Goal: Check status: Check status

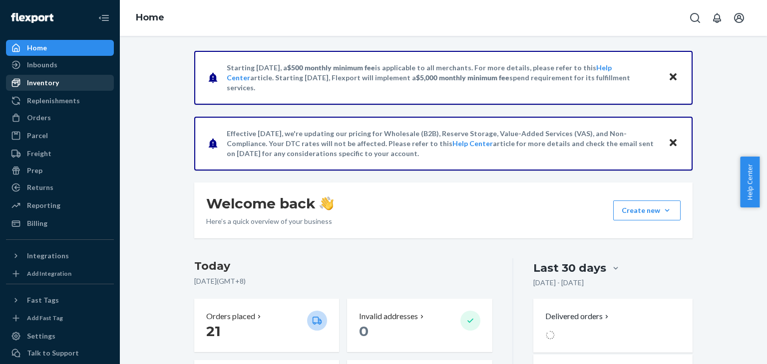
click at [54, 80] on div "Inventory" at bounding box center [43, 83] width 32 height 10
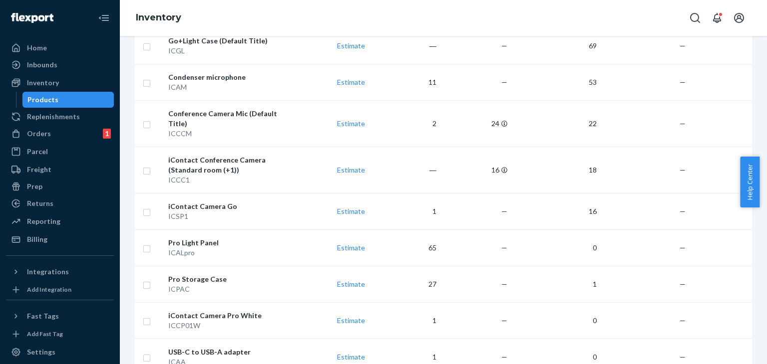
scroll to position [467, 0]
drag, startPoint x: 761, startPoint y: 184, endPoint x: 766, endPoint y: 223, distance: 38.8
click at [759, 223] on body "Home Inbounds Shipping Plans Problems Inventory Products Replenishments Orders …" at bounding box center [383, 182] width 767 height 364
click at [744, 301] on td "—" at bounding box center [733, 319] width 89 height 36
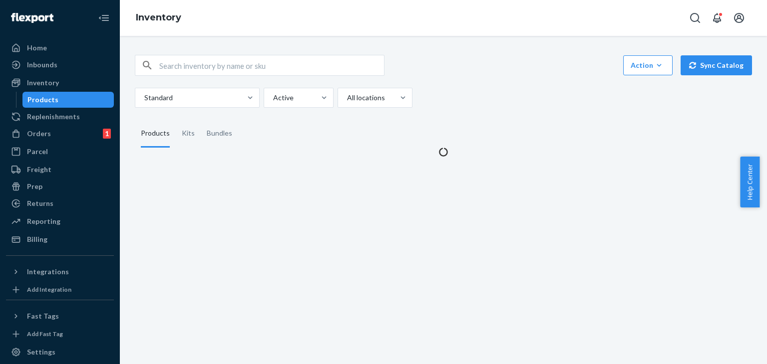
click at [225, 59] on input "text" at bounding box center [271, 65] width 225 height 20
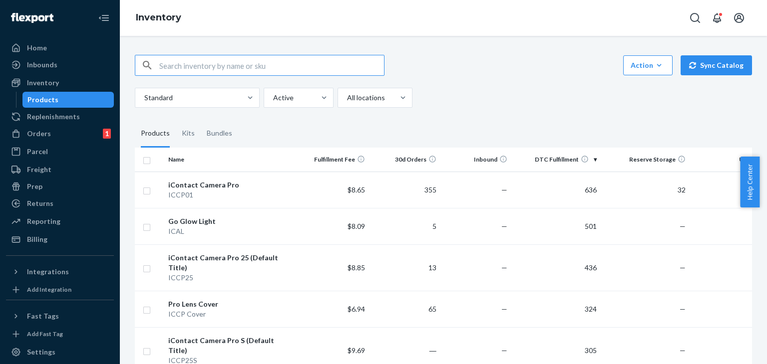
paste input "ICCPLC"
click at [258, 63] on input "text" at bounding box center [271, 65] width 225 height 20
type input "ICCPLC"
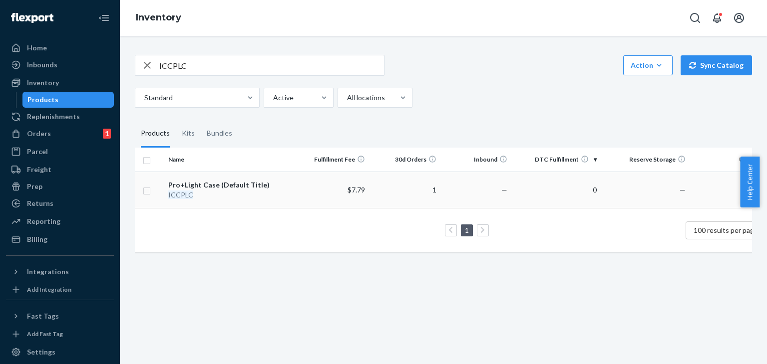
click at [223, 189] on div "Pro+Light Case (Default Title)" at bounding box center [230, 185] width 125 height 10
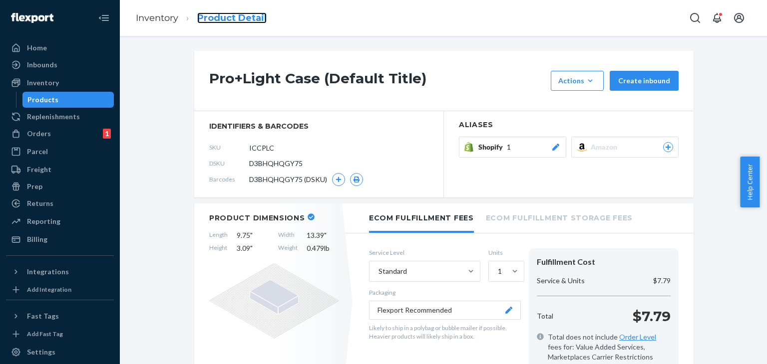
click at [235, 17] on link "Product Detail" at bounding box center [231, 17] width 69 height 11
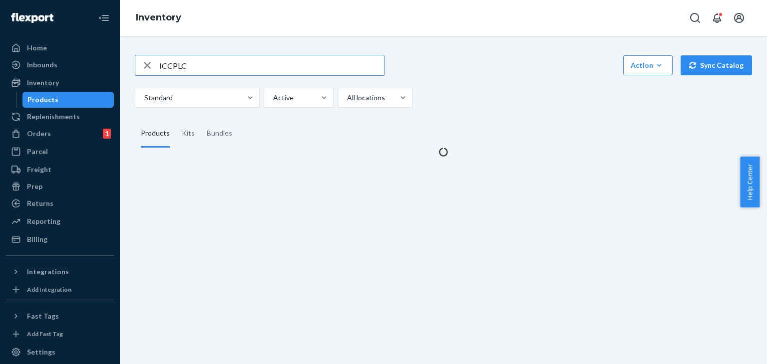
click at [169, 60] on input "ICCPLC" at bounding box center [271, 65] width 225 height 20
type input "ICCP Cover"
